Goal: Information Seeking & Learning: Find specific page/section

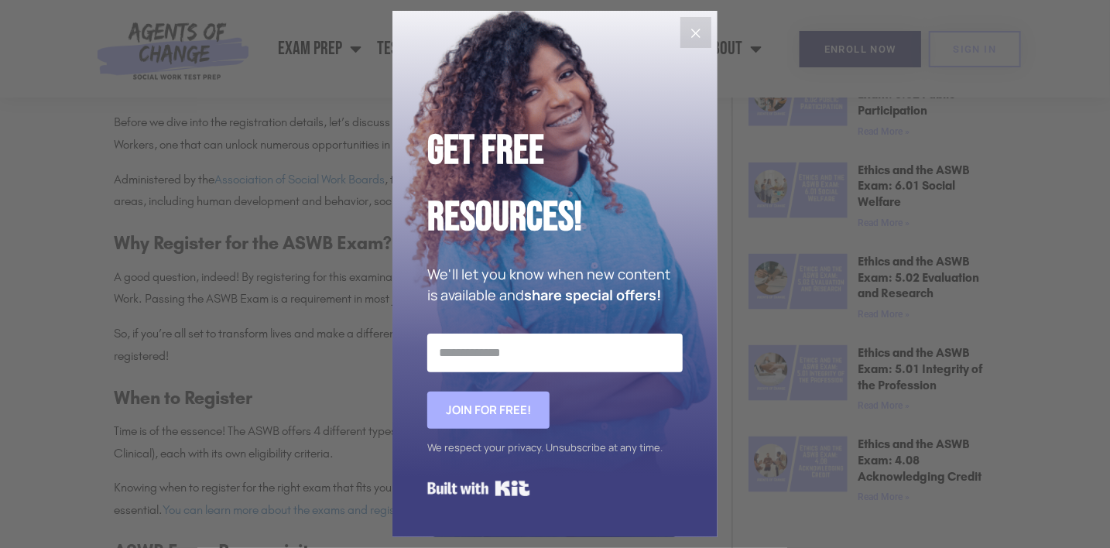
scroll to position [929, 0]
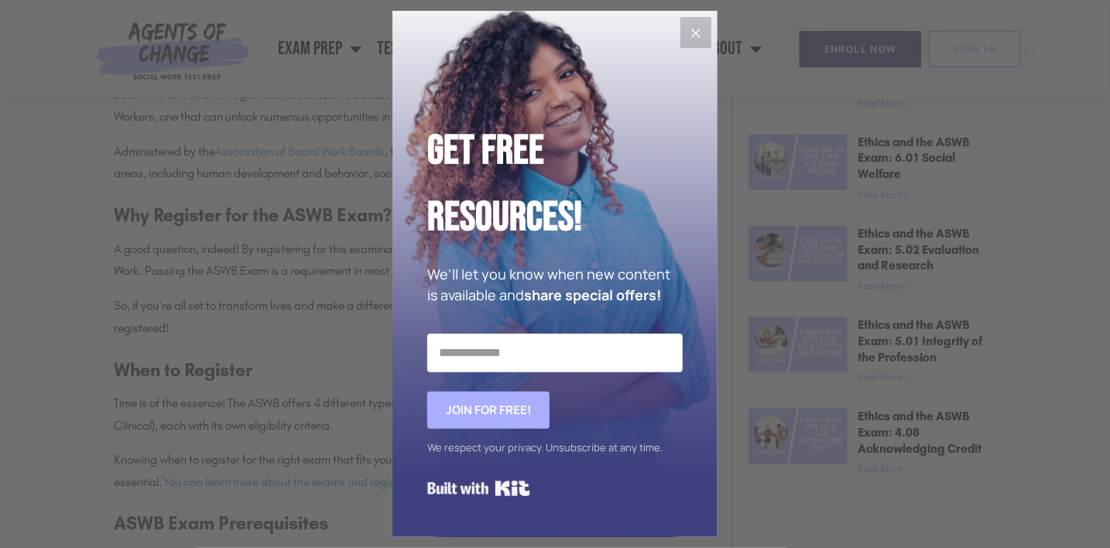
click at [696, 35] on icon "Close" at bounding box center [695, 33] width 19 height 19
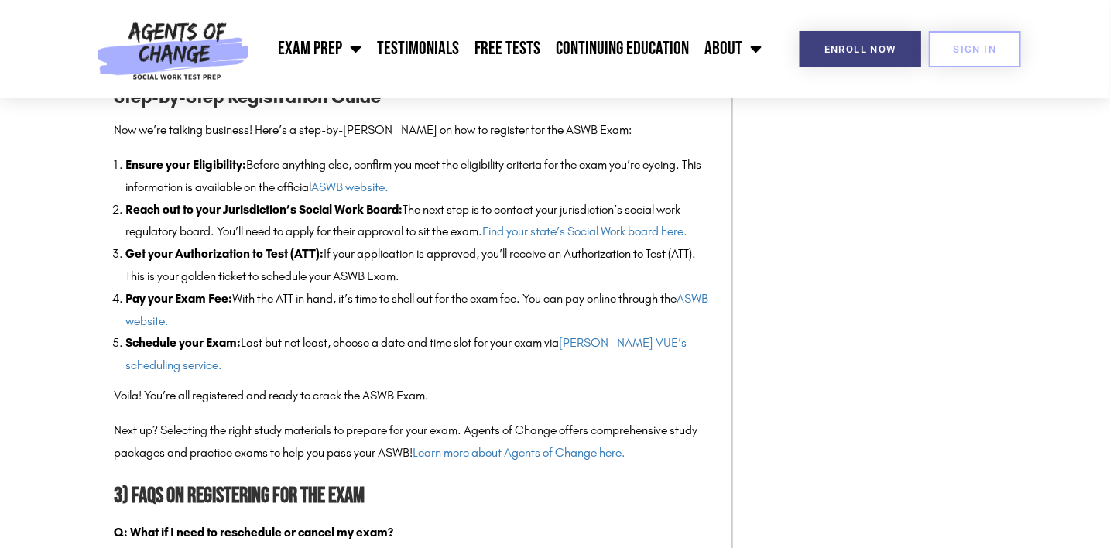
scroll to position [1675, 0]
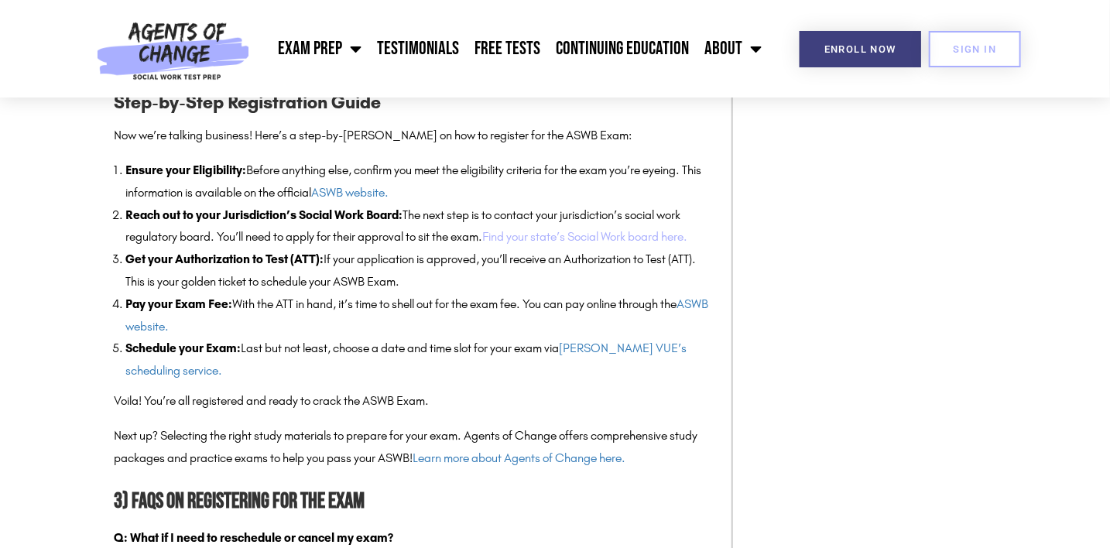
click at [626, 244] on link "Find your state’s Social Work board here." at bounding box center [584, 236] width 205 height 15
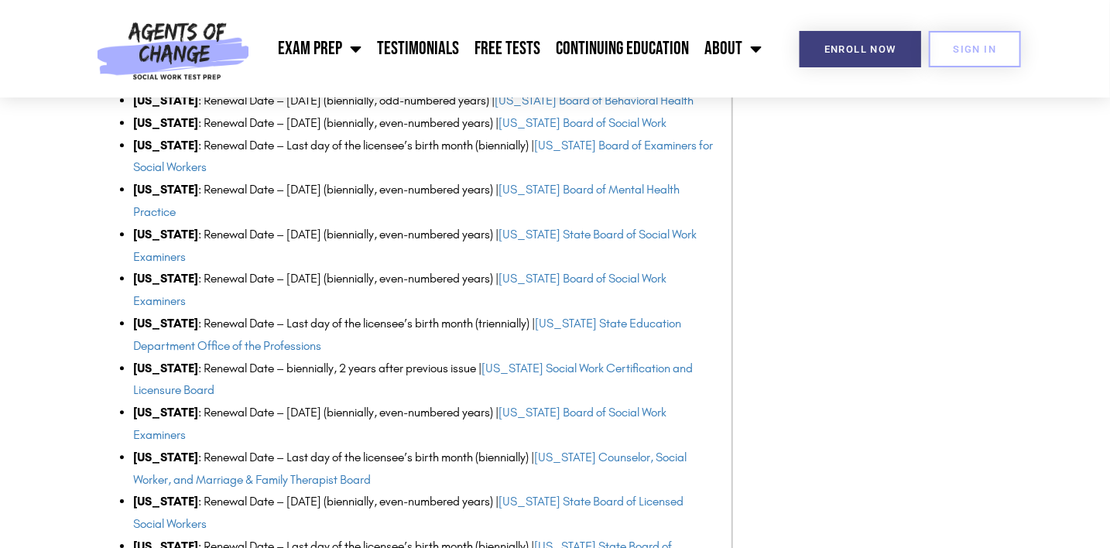
scroll to position [1941, 0]
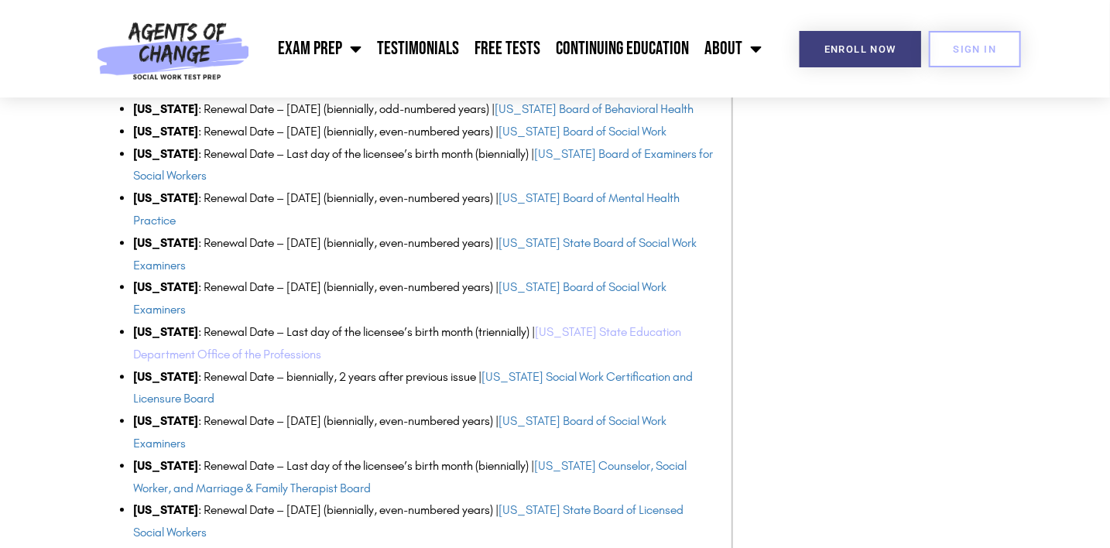
click at [588, 330] on link "New York State Education Department Office of the Professions" at bounding box center [407, 342] width 548 height 37
